Goal: Task Accomplishment & Management: Manage account settings

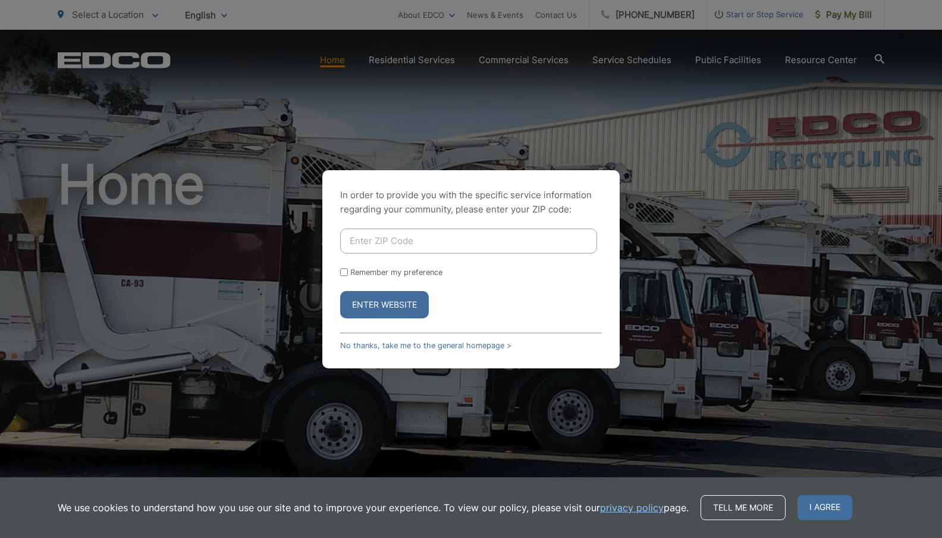
click at [429, 241] on input "Enter ZIP Code" at bounding box center [468, 240] width 257 height 25
type input "92101"
click at [361, 291] on button "Enter Website" at bounding box center [384, 304] width 89 height 27
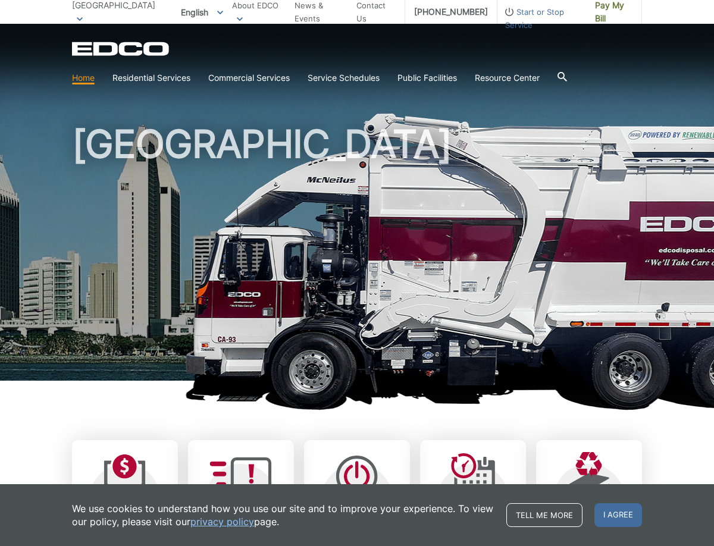
click at [249, 71] on section "Home Residential Services Curbside Pickup Recycling Organic Recycling Trash Hou…" at bounding box center [357, 78] width 570 height 23
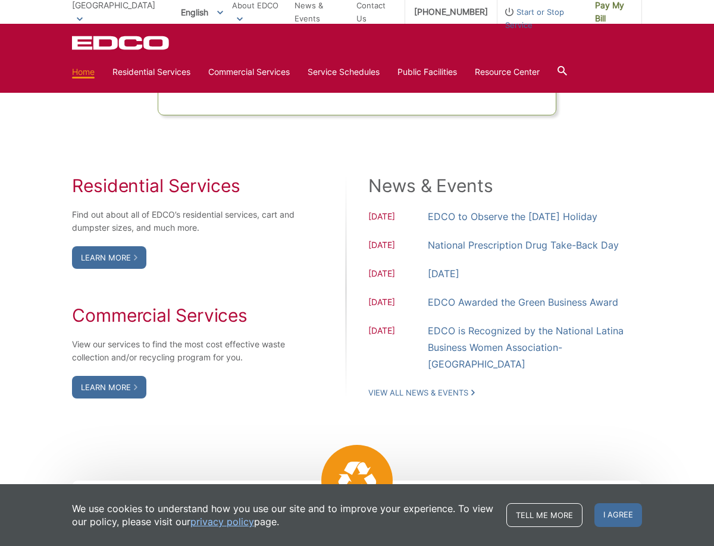
scroll to position [894, 0]
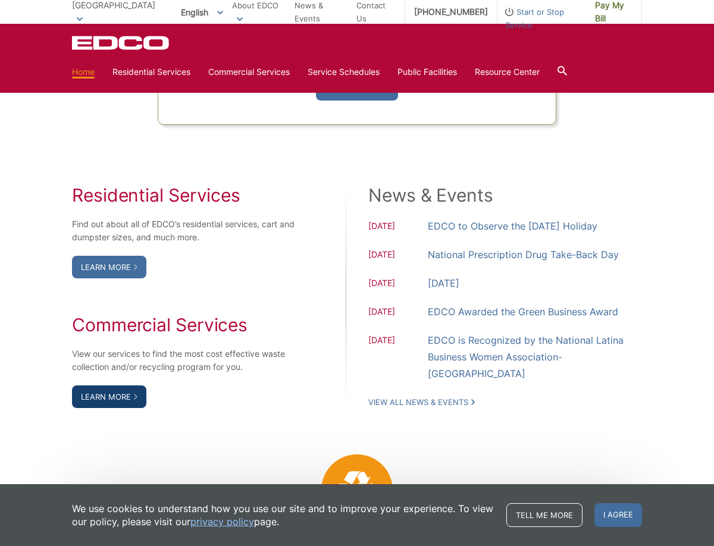
click at [116, 396] on link "Learn More" at bounding box center [109, 396] width 74 height 23
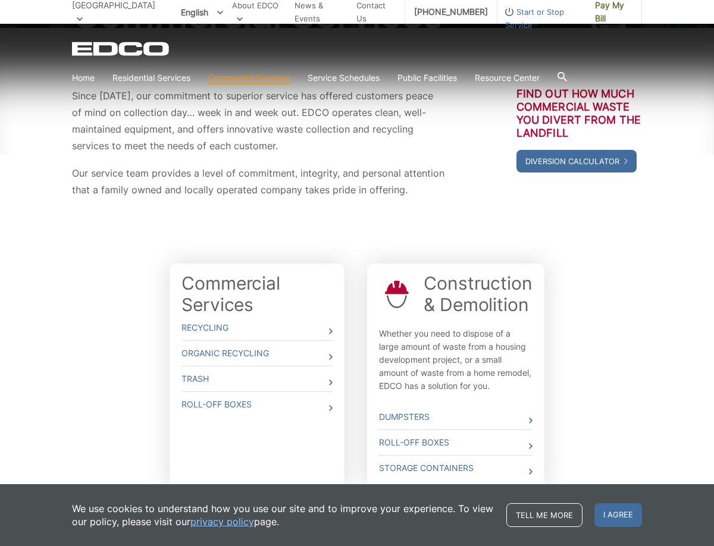
scroll to position [244, 0]
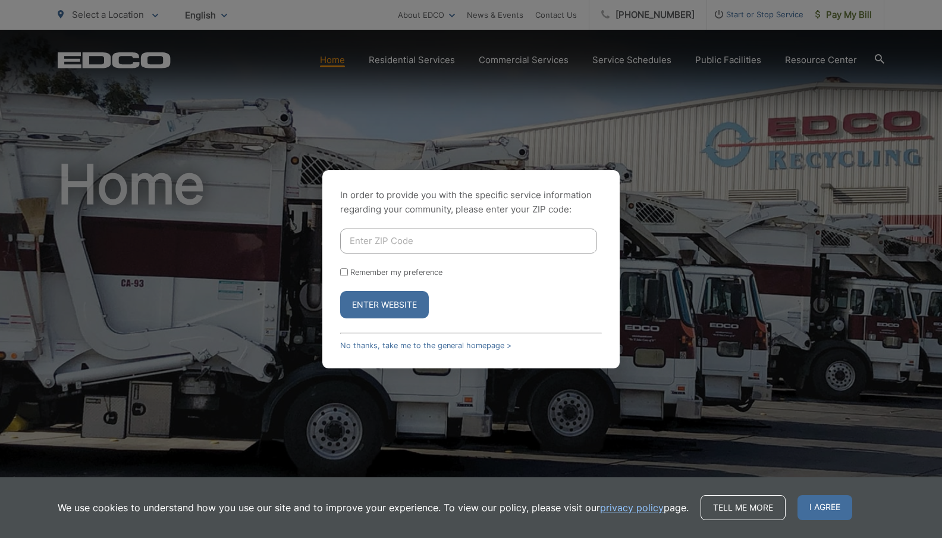
click at [525, 225] on div "In order to provide you with the specific service information regarding your co…" at bounding box center [470, 269] width 297 height 198
click at [520, 232] on input "Enter ZIP Code" at bounding box center [468, 240] width 257 height 25
type input "92101"
click at [340, 291] on button "Enter Website" at bounding box center [384, 304] width 89 height 27
click at [363, 238] on input "Enter ZIP Code" at bounding box center [468, 240] width 257 height 25
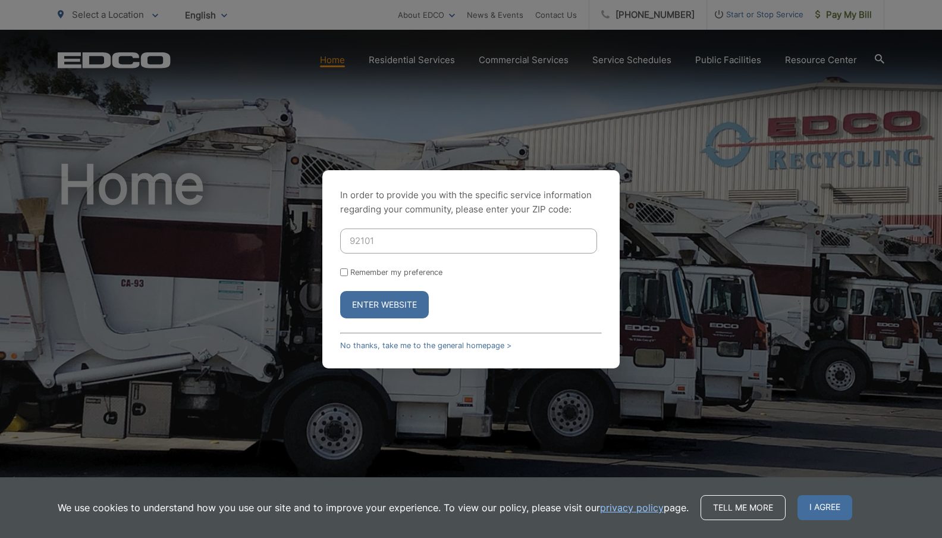
type input "92101"
click at [348, 276] on div "Remember my preference" at bounding box center [471, 272] width 262 height 9
click at [345, 271] on input "Remember my preference" at bounding box center [344, 272] width 8 height 8
checkbox input "true"
click at [370, 309] on button "Enter Website" at bounding box center [384, 304] width 89 height 27
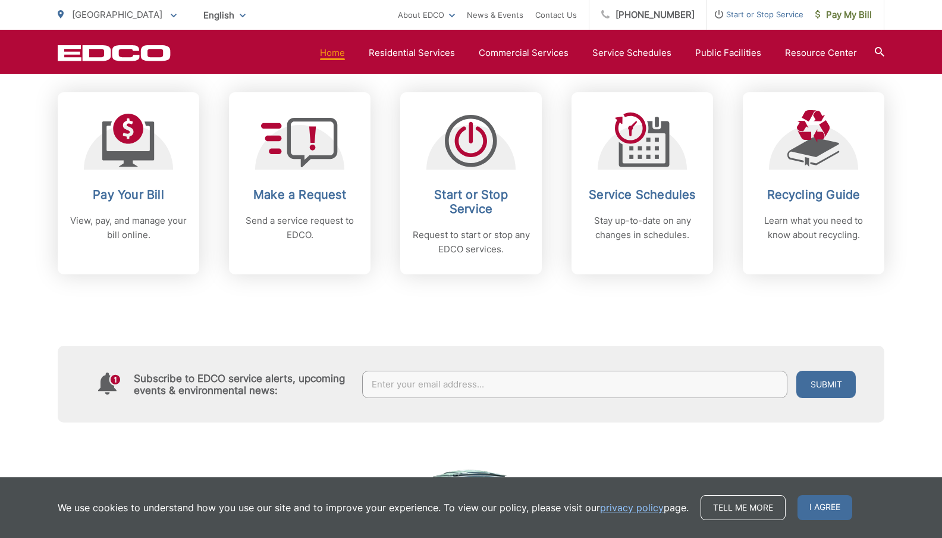
scroll to position [478, 0]
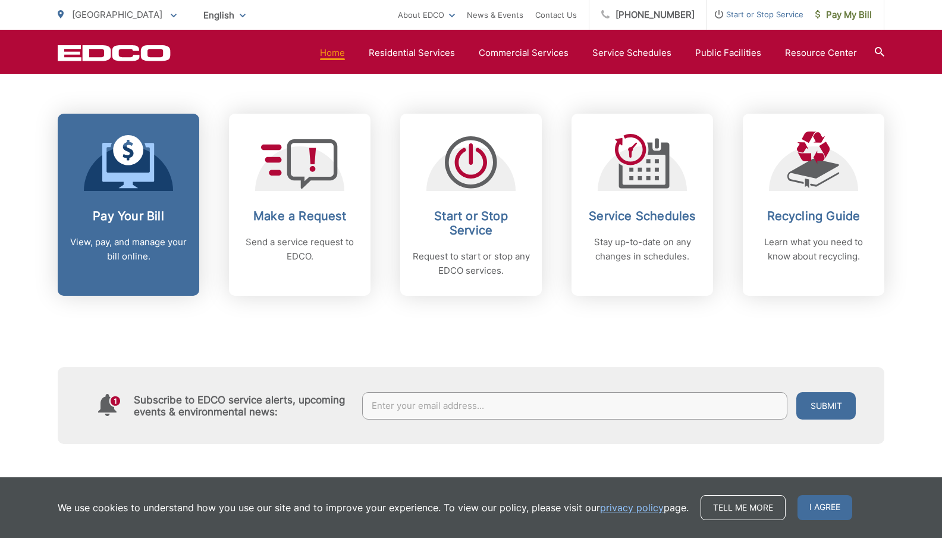
click at [130, 249] on p "View, pay, and manage your bill online." at bounding box center [129, 249] width 118 height 29
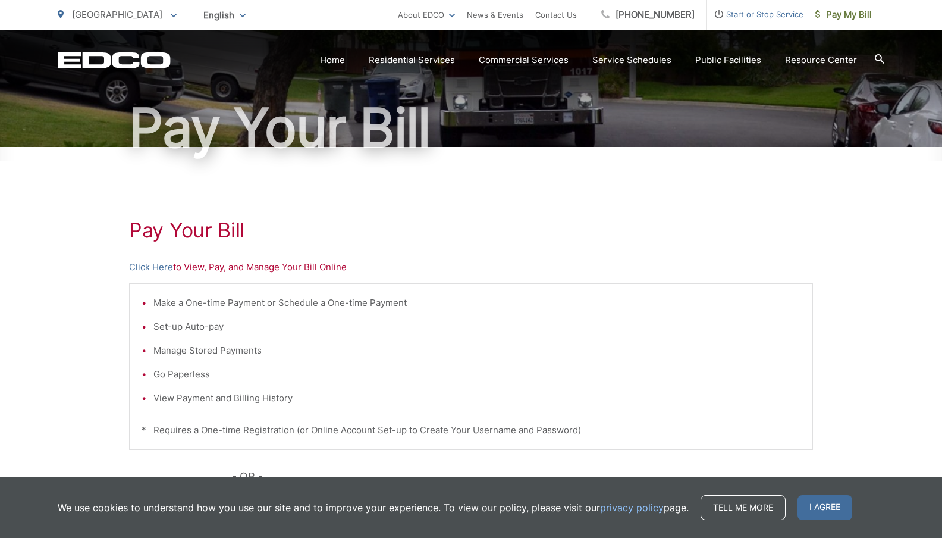
scroll to position [118, 0]
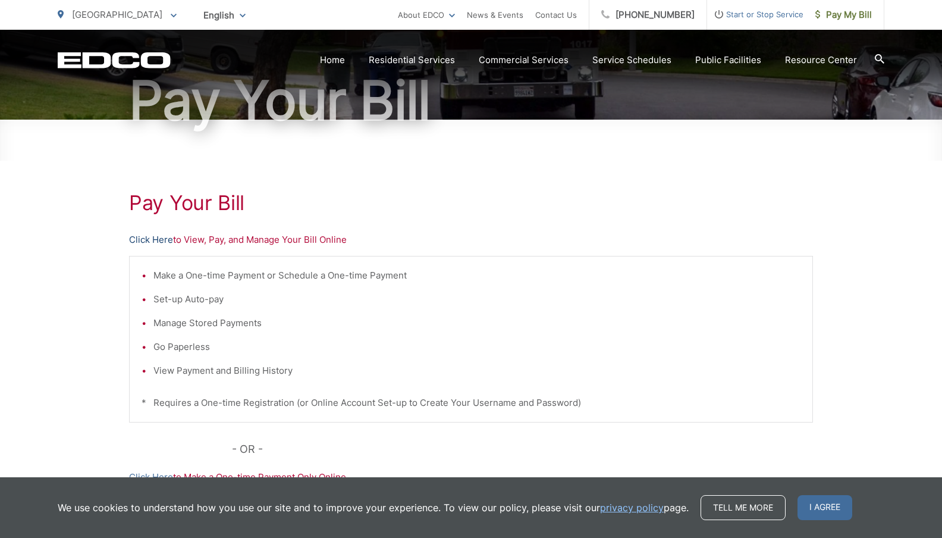
click at [136, 233] on link "Click Here" at bounding box center [151, 240] width 44 height 14
